Goal: Task Accomplishment & Management: Manage account settings

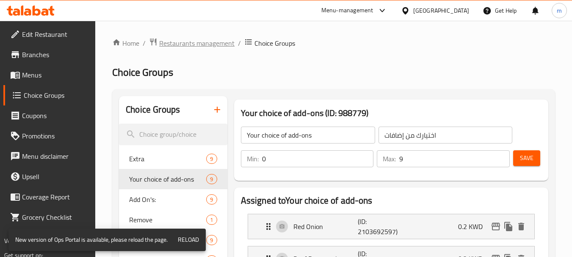
click at [218, 42] on span "Restaurants management" at bounding box center [196, 43] width 75 height 10
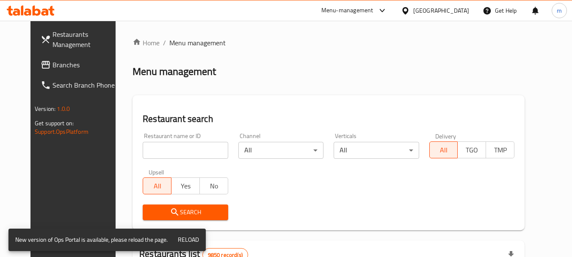
click at [53, 66] on span "Branches" at bounding box center [85, 65] width 67 height 10
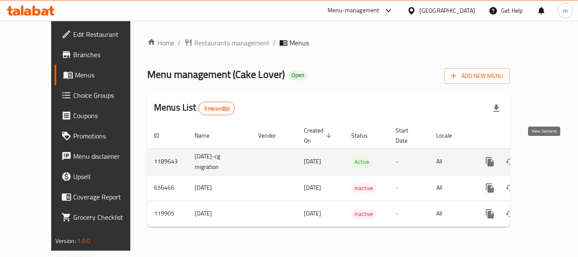
click at [546, 157] on icon "enhanced table" at bounding box center [551, 162] width 10 height 10
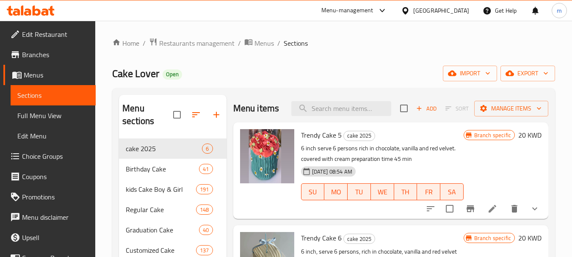
click at [37, 152] on span "Choice Groups" at bounding box center [55, 156] width 67 height 10
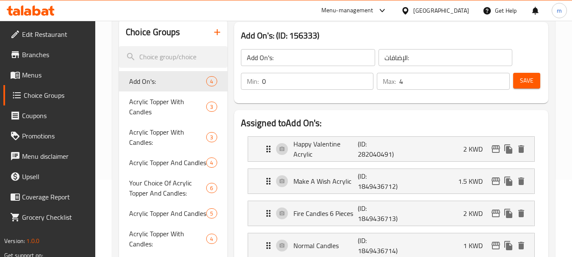
scroll to position [331, 0]
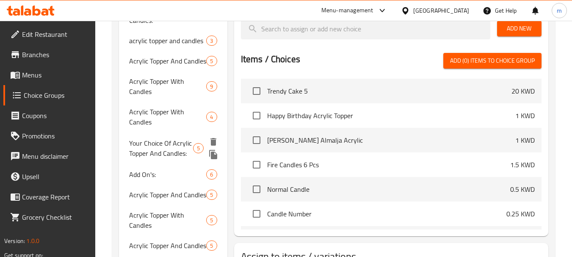
drag, startPoint x: 177, startPoint y: 153, endPoint x: 331, endPoint y: 181, distance: 157.0
click at [177, 153] on span "Your Choice Of Acrylic Topper And Candles:" at bounding box center [161, 148] width 64 height 20
click at [179, 195] on span "Acrylic Topper And Candles" at bounding box center [167, 195] width 77 height 10
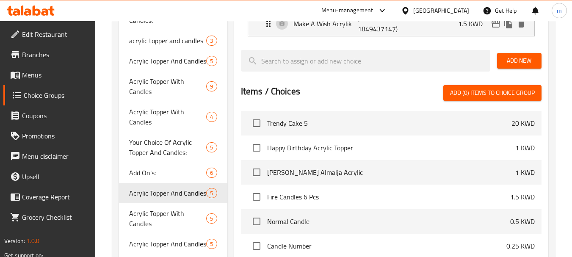
type input "Acrylic Topper And Candles"
type input "أكريليك توبر وشموع"
type input "1"
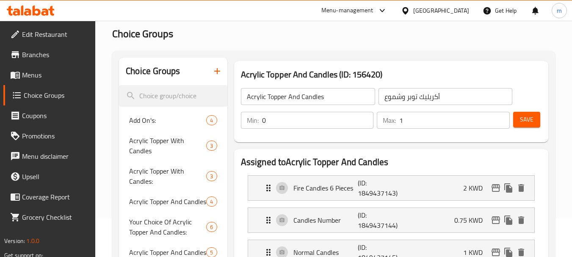
scroll to position [127, 0]
